Goal: Navigation & Orientation: Find specific page/section

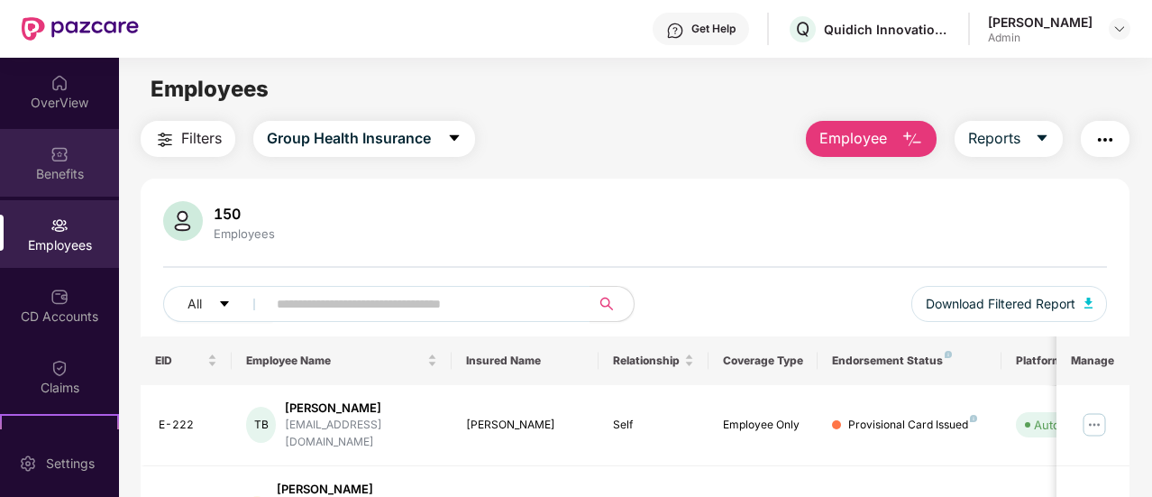
click at [72, 171] on div "Benefits" at bounding box center [59, 174] width 119 height 18
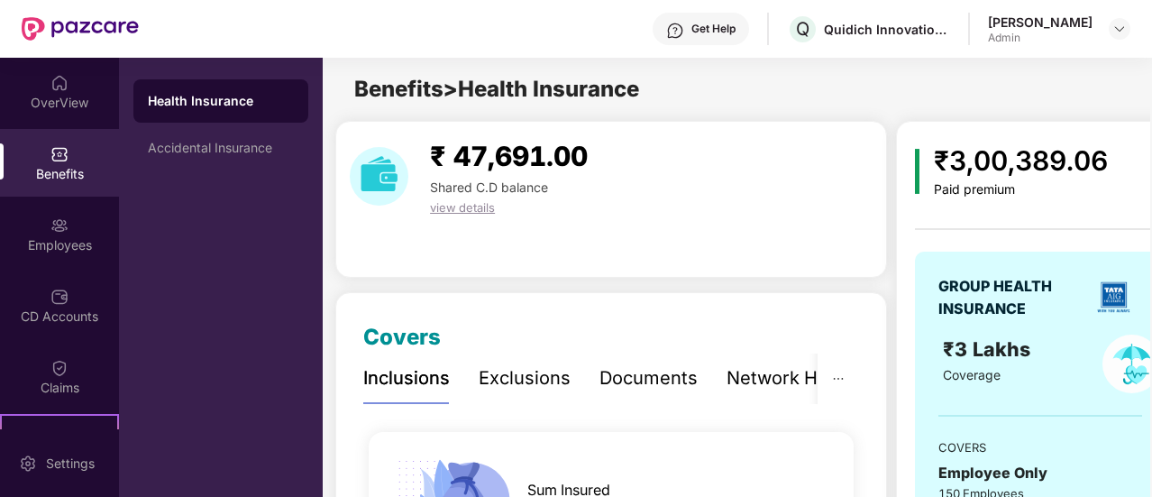
scroll to position [90, 0]
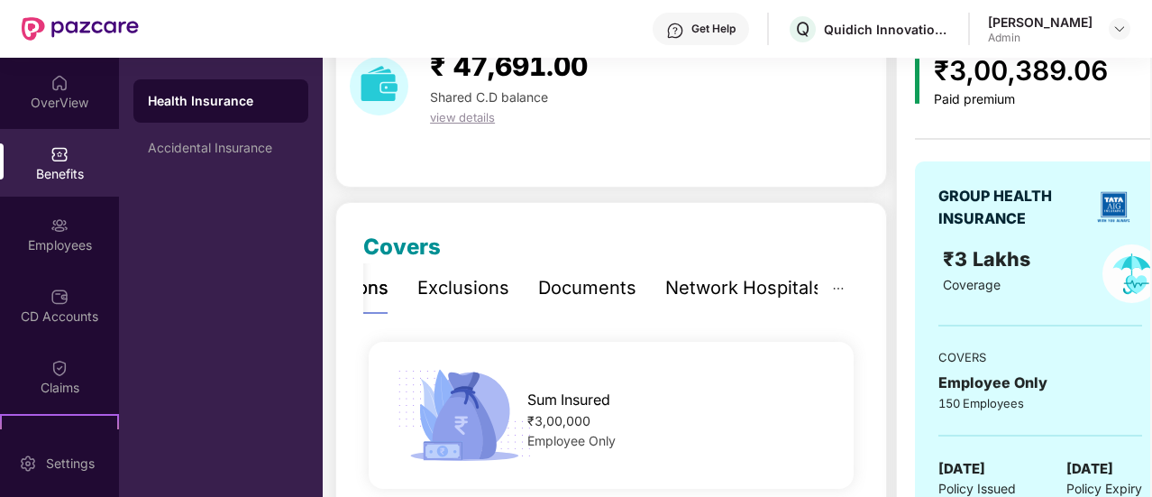
click at [463, 298] on div "Exclusions" at bounding box center [463, 288] width 92 height 28
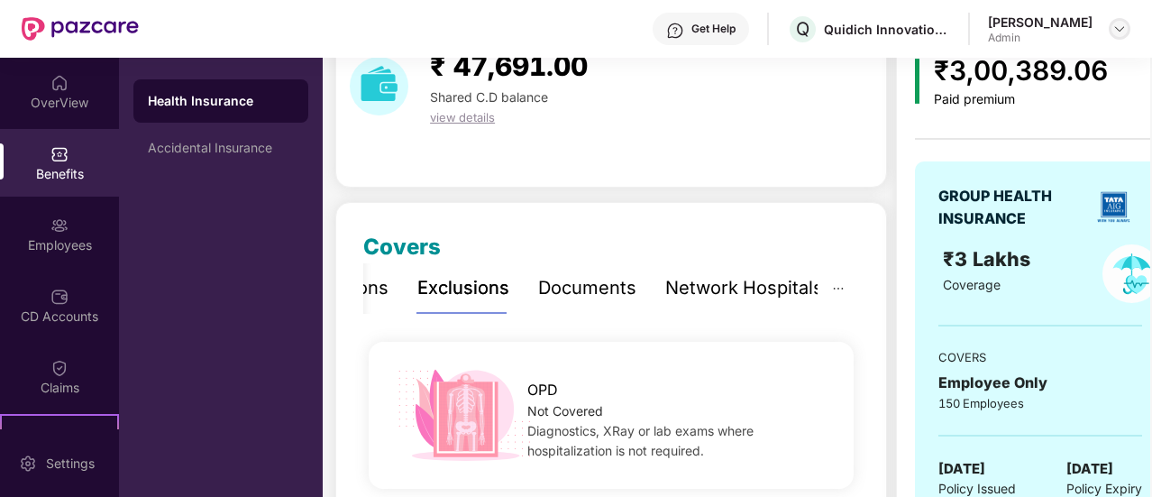
click at [1114, 26] on img at bounding box center [1120, 29] width 14 height 14
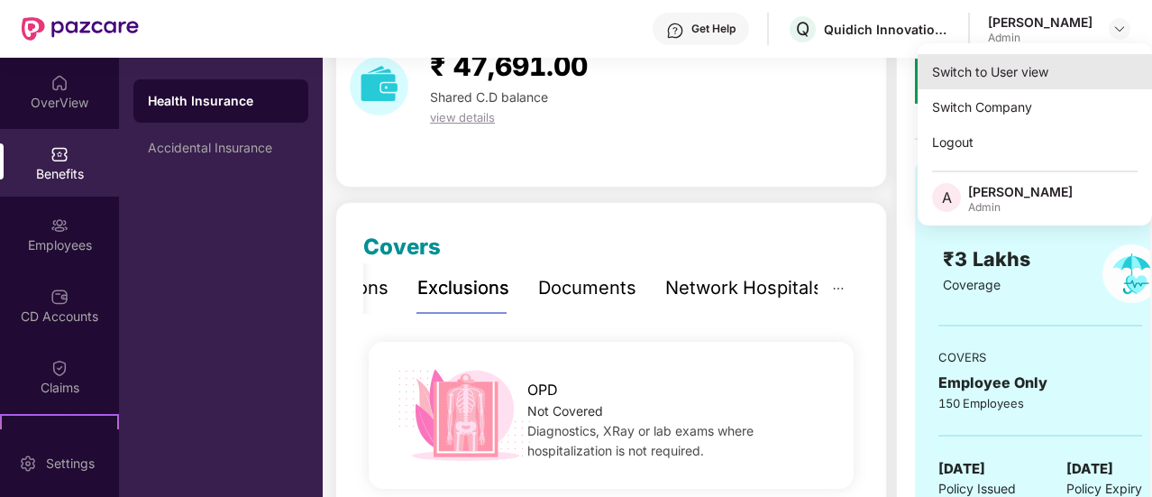
click at [1082, 60] on div "Switch to User view" at bounding box center [1035, 71] width 234 height 35
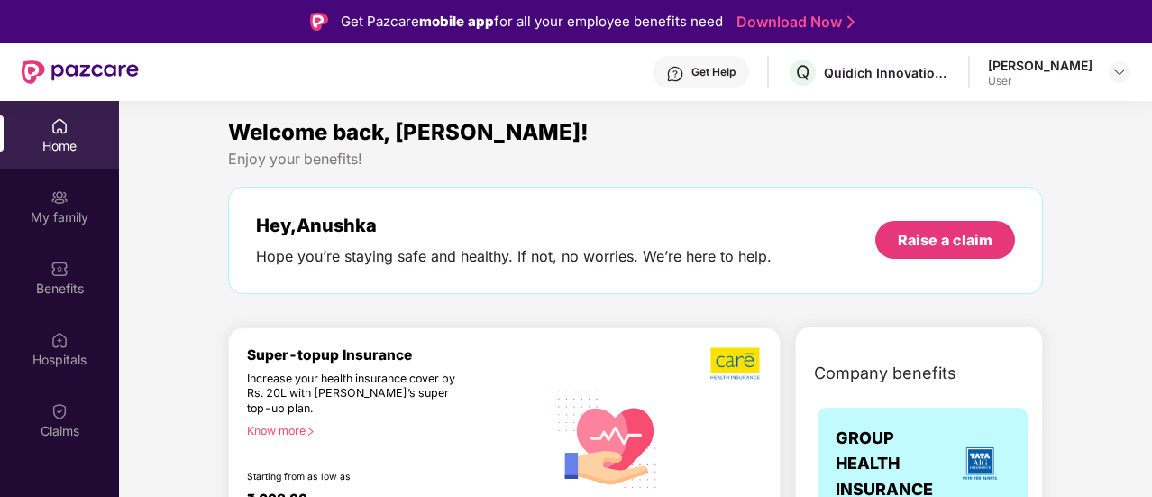
click at [79, 192] on div "My family" at bounding box center [59, 206] width 119 height 68
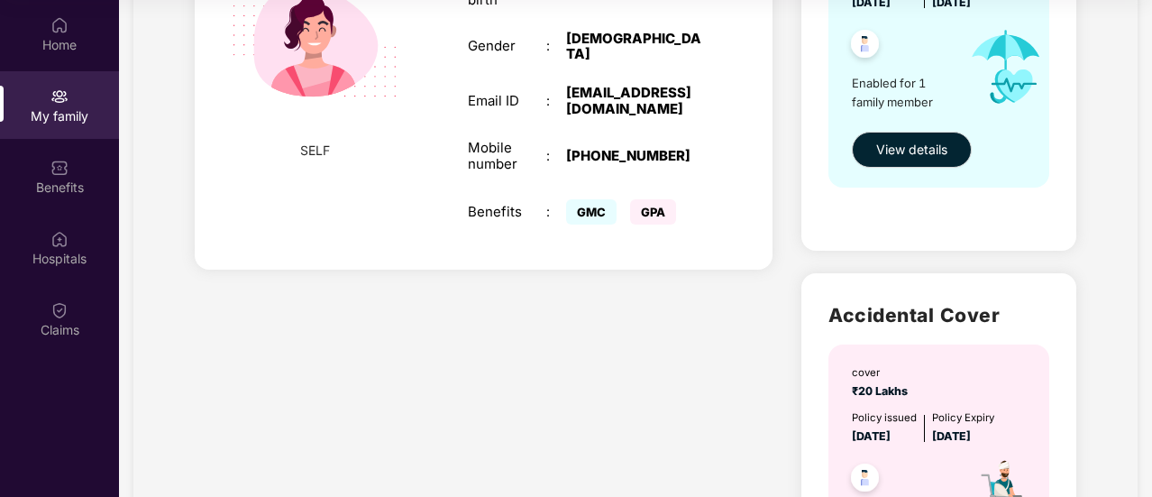
scroll to position [271, 0]
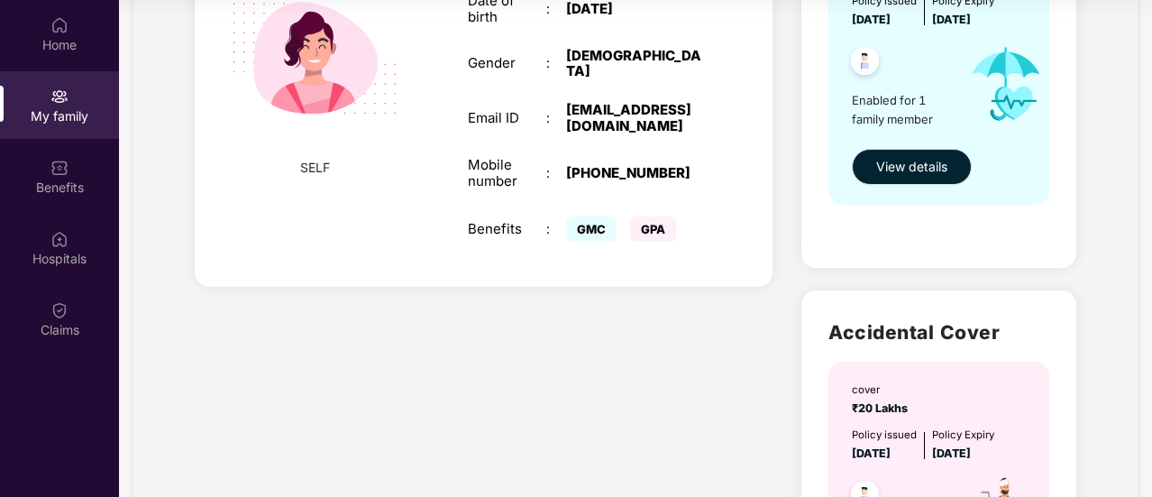
click at [910, 168] on span "View details" at bounding box center [911, 167] width 71 height 20
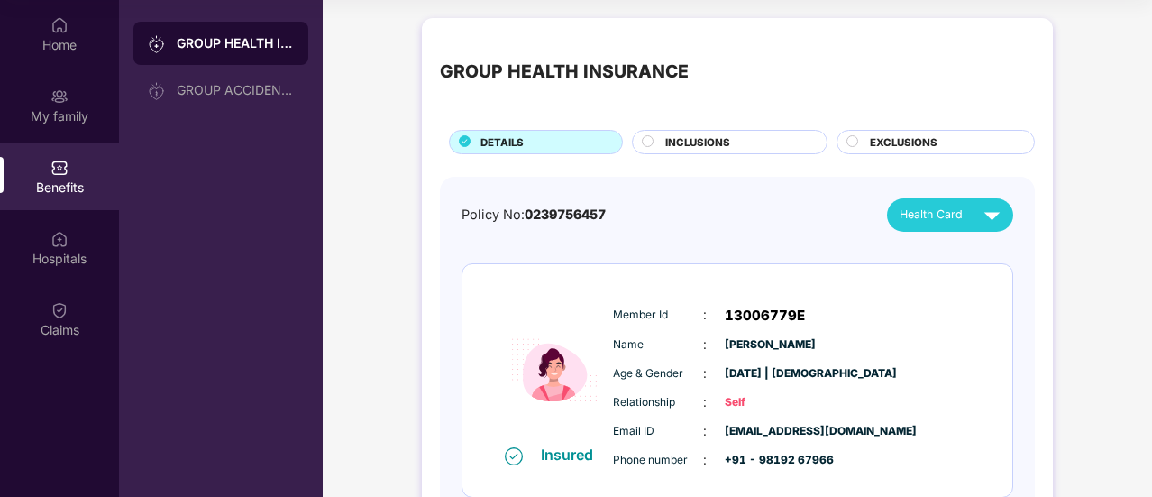
click at [728, 138] on span "INCLUSIONS" at bounding box center [697, 142] width 65 height 16
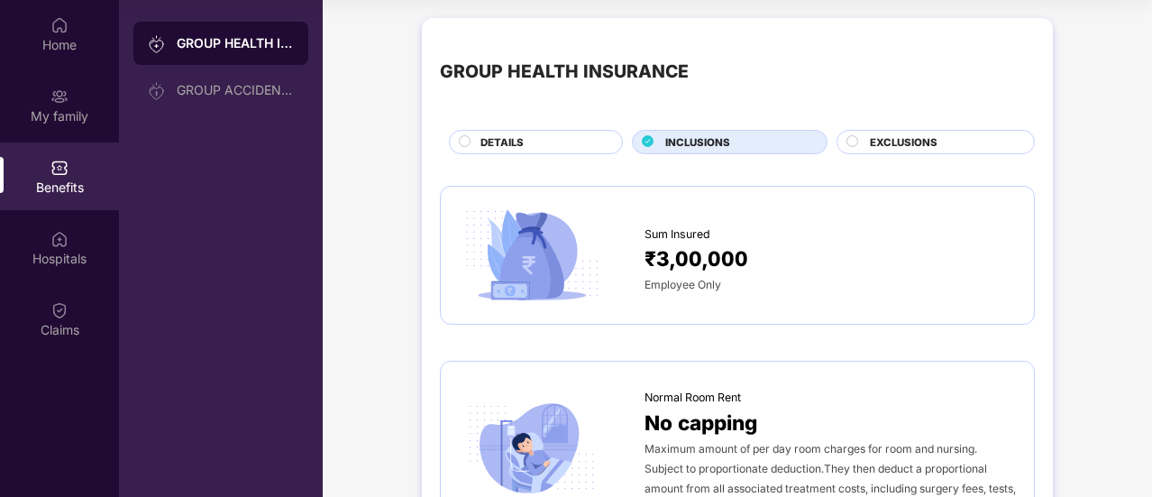
click at [849, 142] on circle at bounding box center [853, 140] width 11 height 11
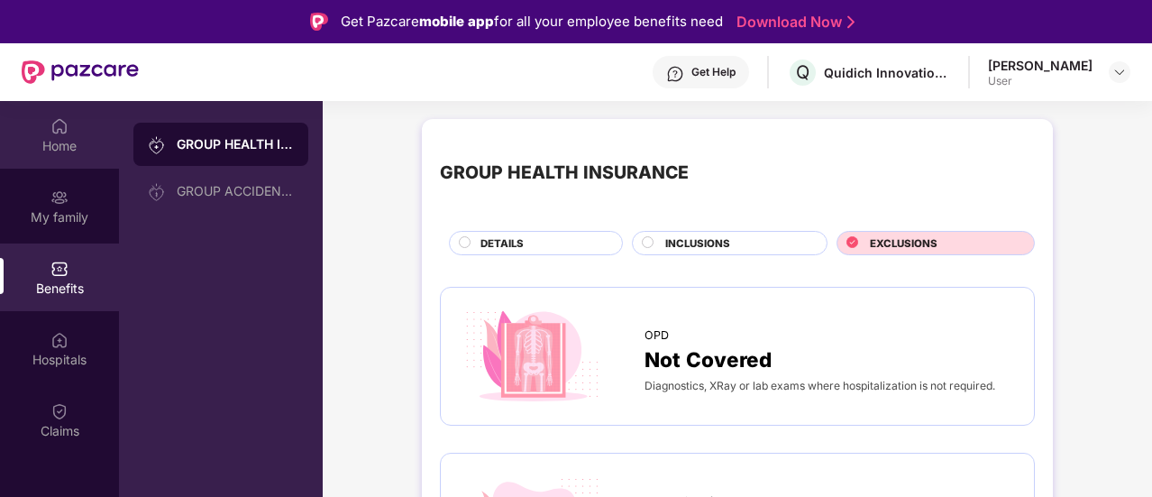
click at [48, 147] on div "Home" at bounding box center [59, 146] width 119 height 18
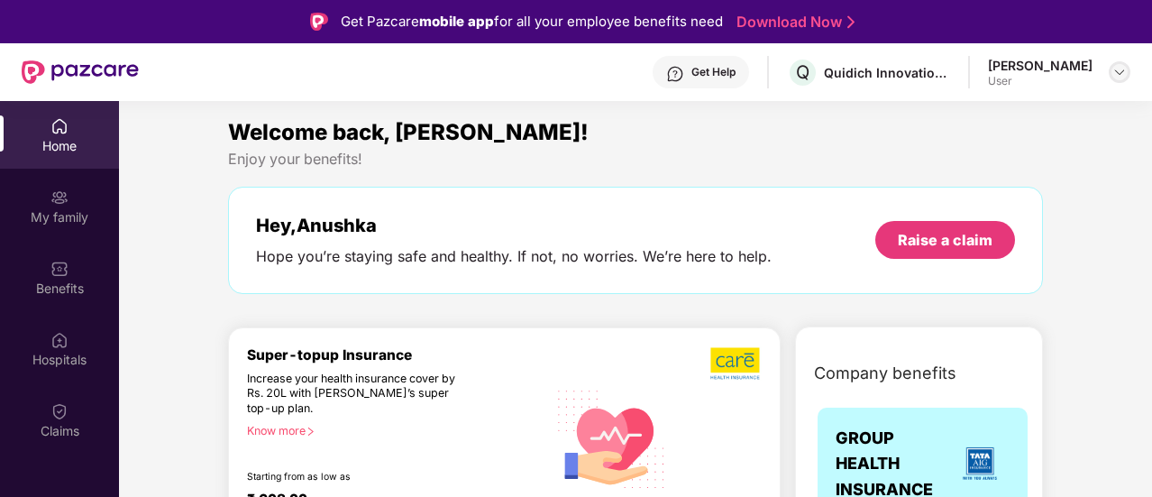
click at [1120, 75] on img at bounding box center [1120, 72] width 14 height 14
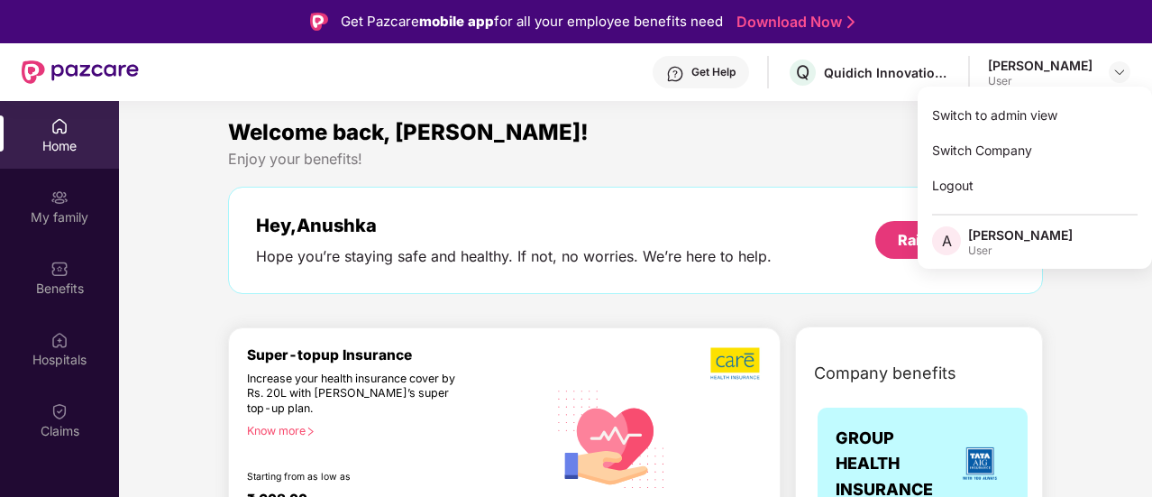
click at [679, 160] on div "Enjoy your benefits!" at bounding box center [635, 159] width 815 height 19
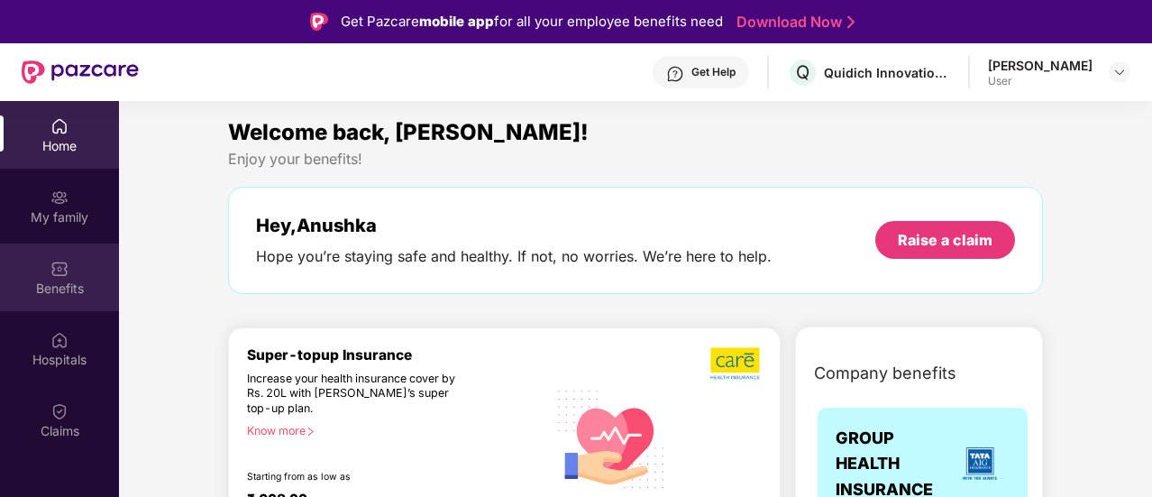
click at [44, 293] on div "Benefits" at bounding box center [59, 289] width 119 height 18
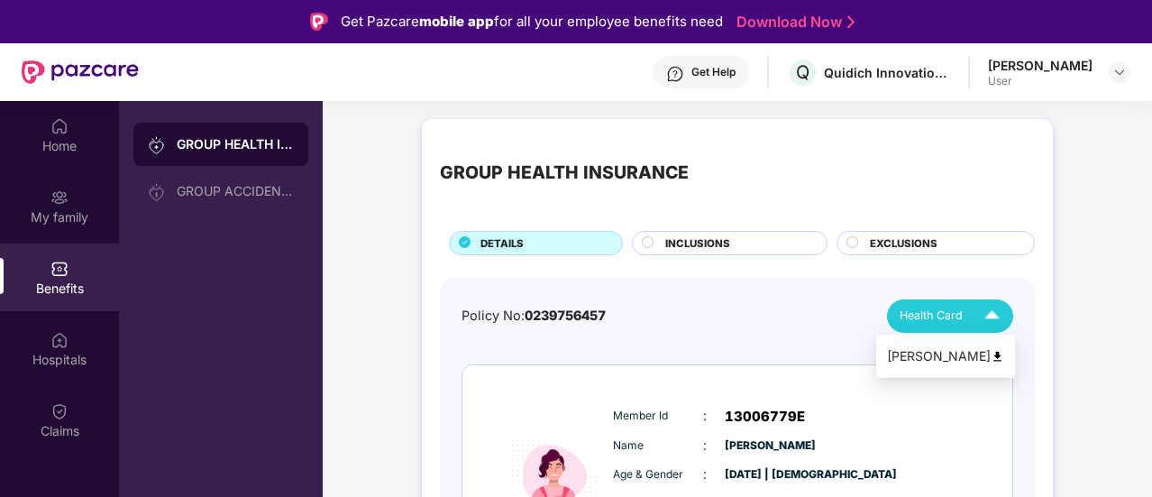
click at [993, 319] on img at bounding box center [993, 316] width 32 height 32
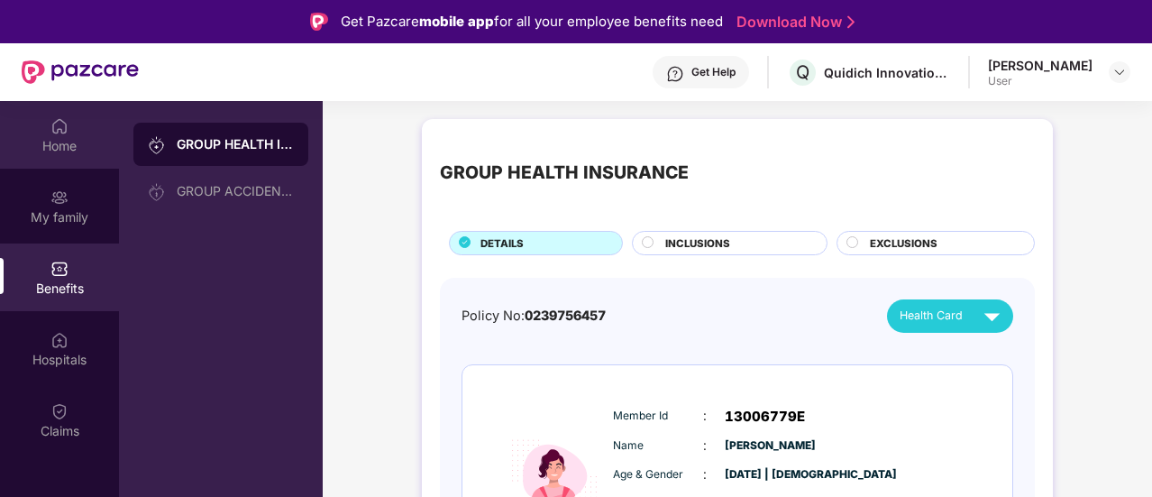
click at [49, 131] on div "Home" at bounding box center [59, 135] width 119 height 68
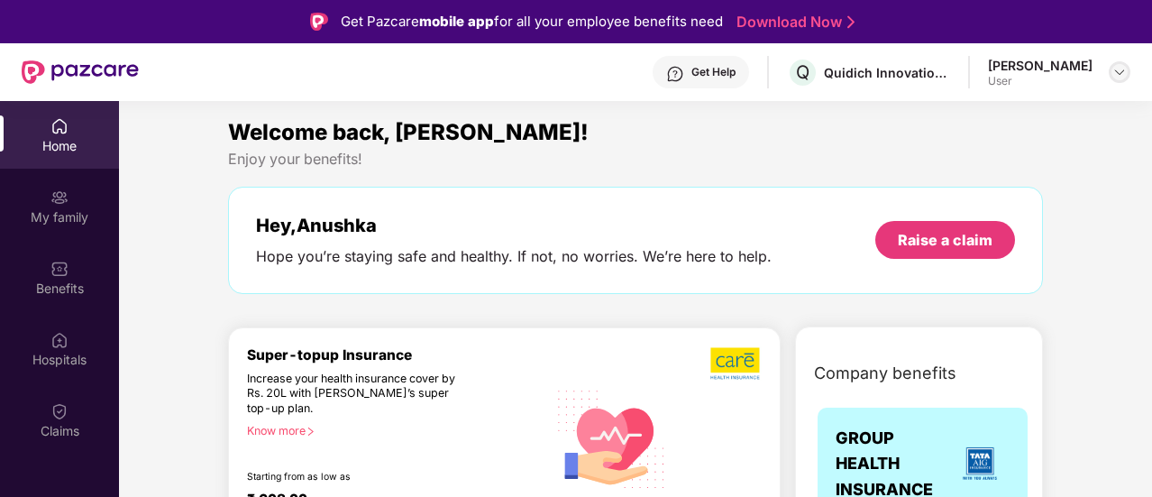
click at [1114, 71] on img at bounding box center [1120, 72] width 14 height 14
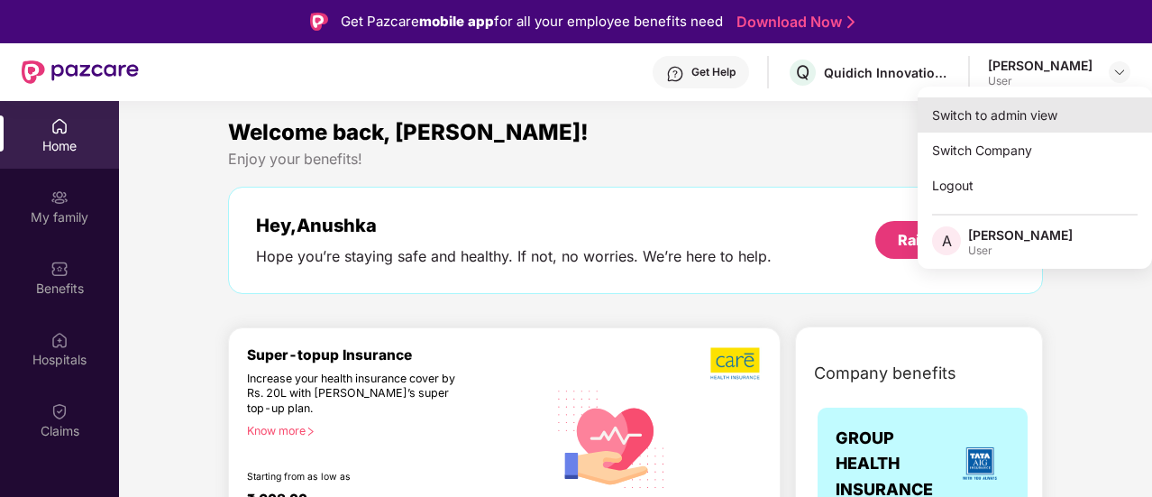
click at [1036, 113] on div "Switch to admin view" at bounding box center [1035, 114] width 234 height 35
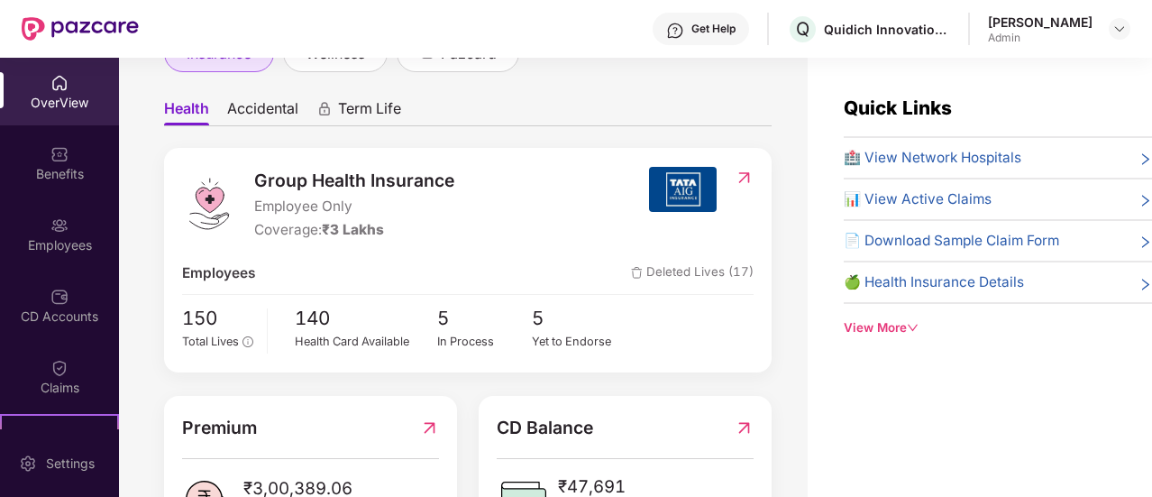
scroll to position [361, 0]
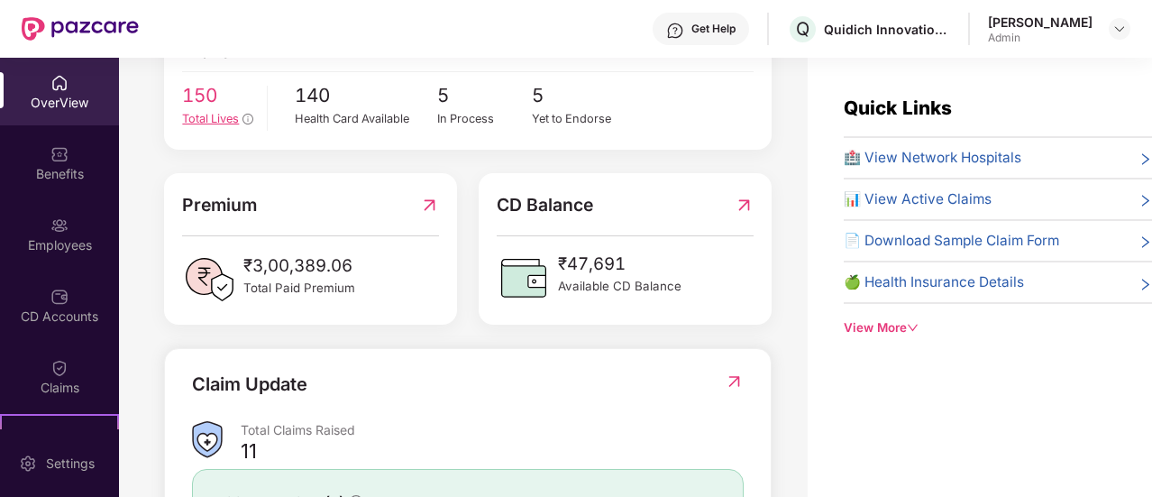
click at [206, 119] on span "Total Lives" at bounding box center [210, 119] width 57 height 14
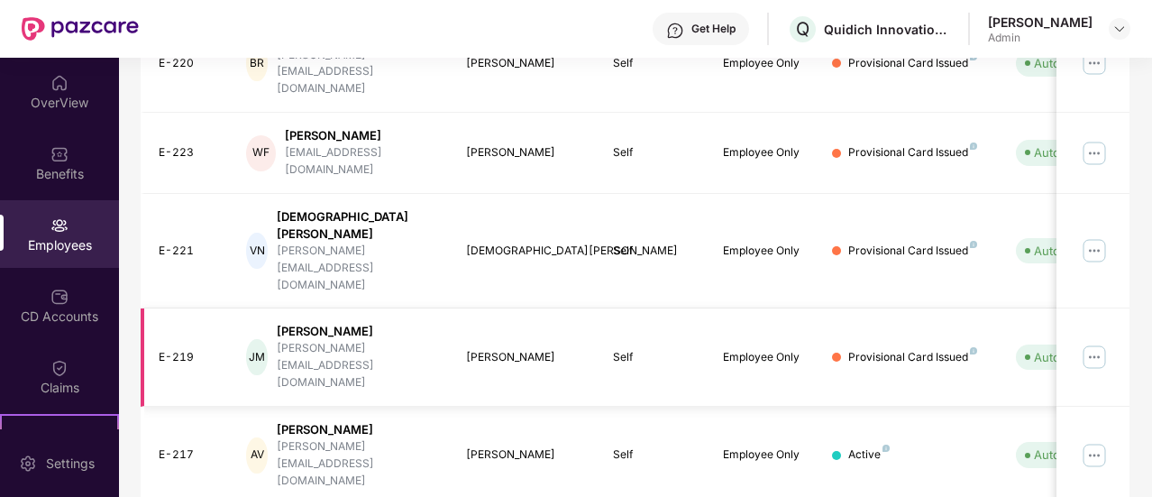
scroll to position [0, 0]
